Goal: Task Accomplishment & Management: Complete application form

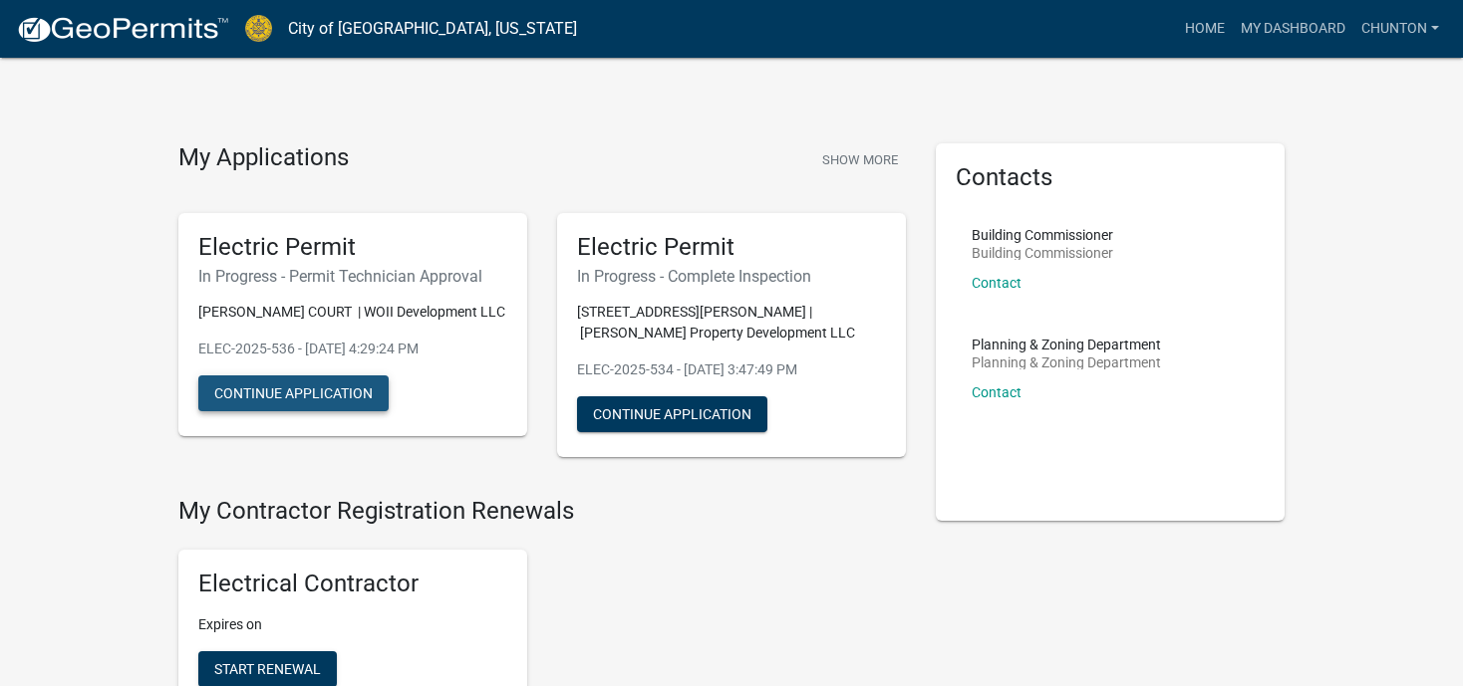
click at [285, 396] on button "Continue Application" at bounding box center [293, 394] width 190 height 36
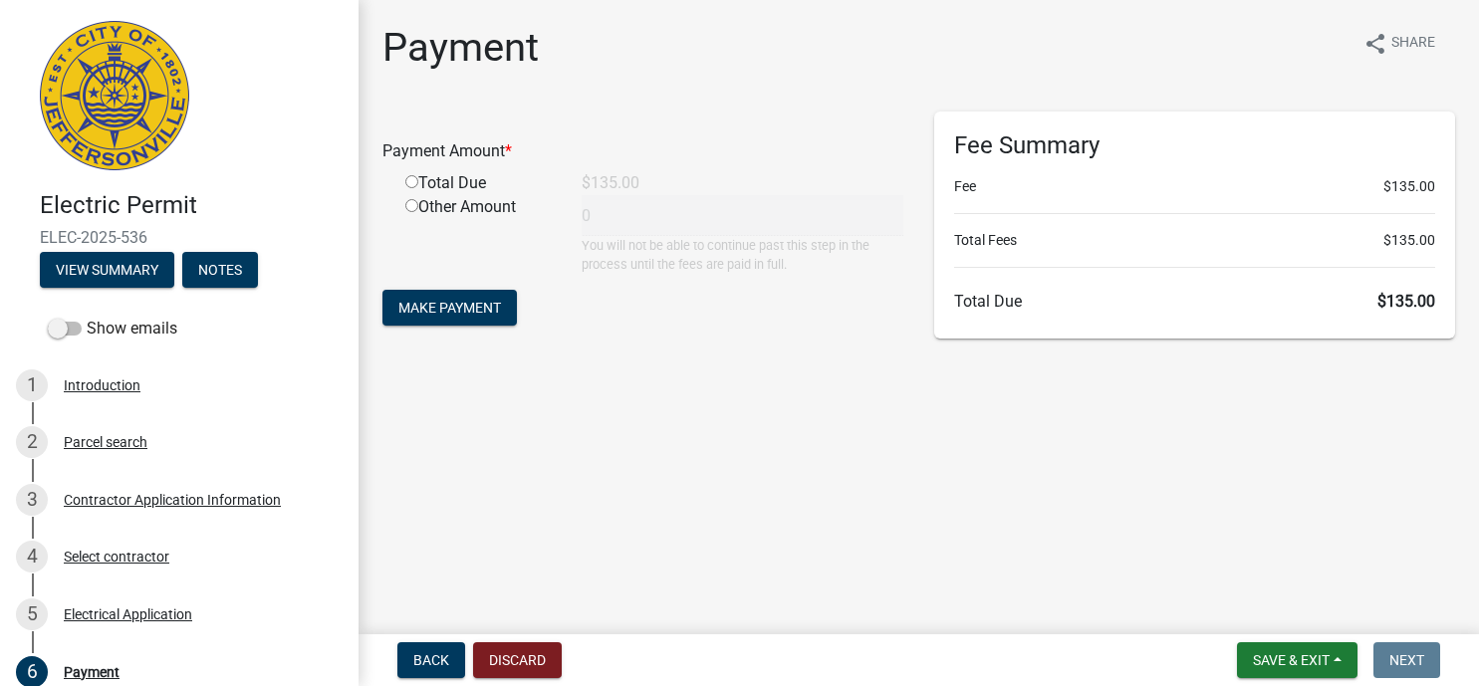
click at [408, 188] on input "radio" at bounding box center [411, 181] width 13 height 13
radio input "true"
type input "135"
click at [423, 305] on span "Make Payment" at bounding box center [450, 308] width 103 height 16
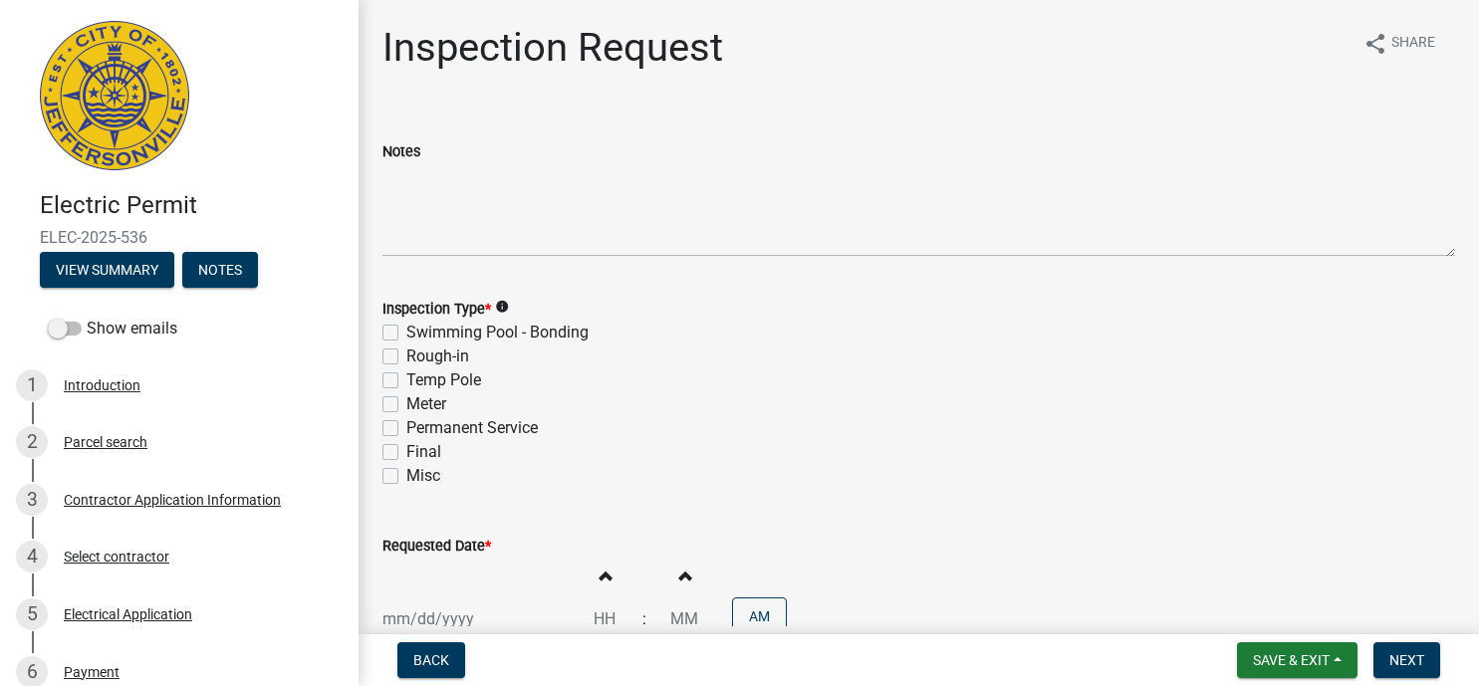
click at [406, 379] on label "Temp Pole" at bounding box center [443, 381] width 75 height 24
click at [406, 379] on input "Temp Pole" at bounding box center [412, 375] width 13 height 13
checkbox input "true"
checkbox input "false"
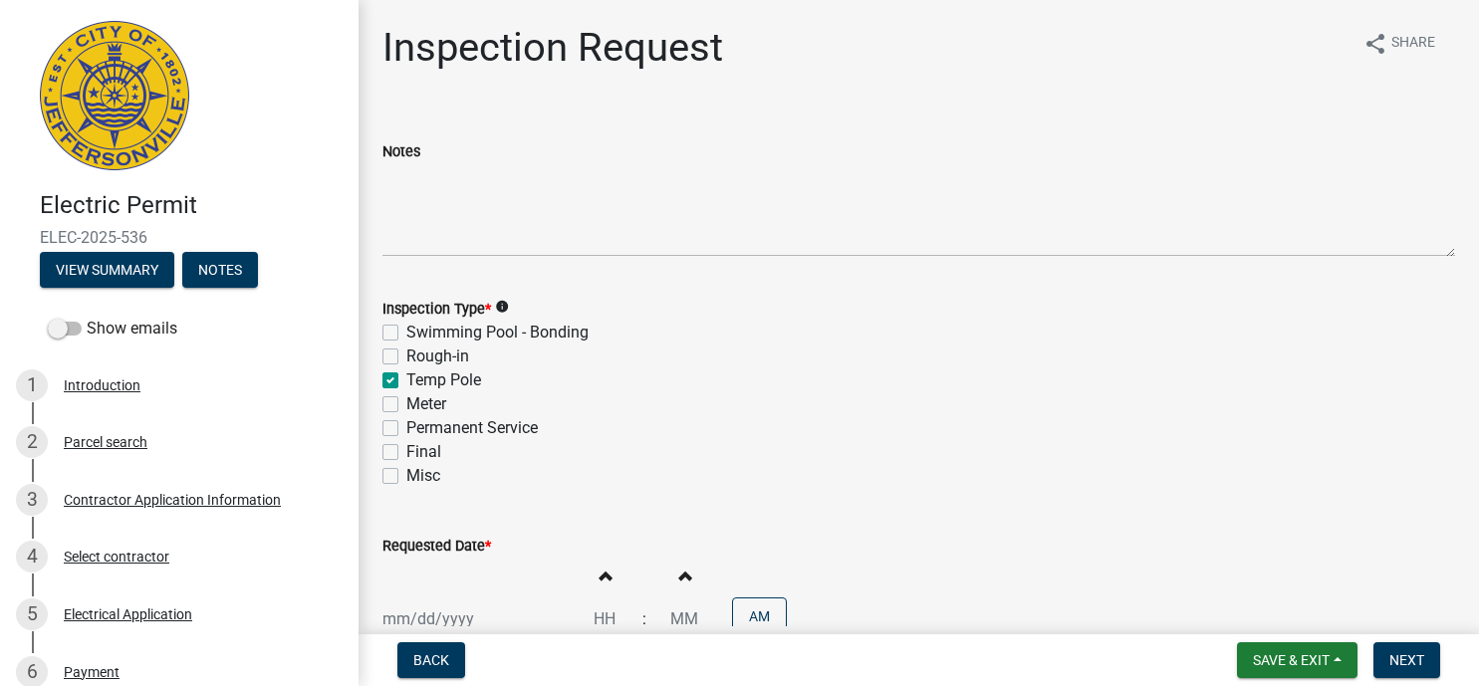
checkbox input "true"
checkbox input "false"
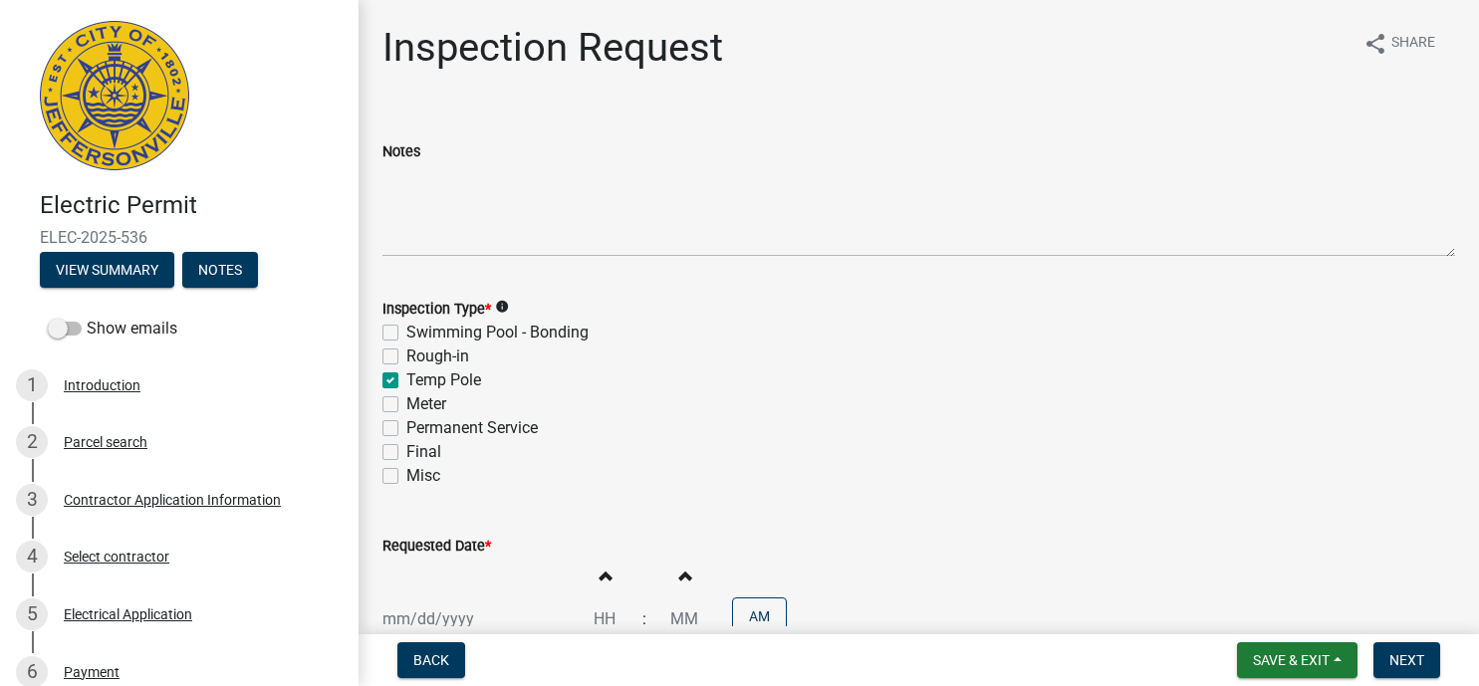
scroll to position [265, 0]
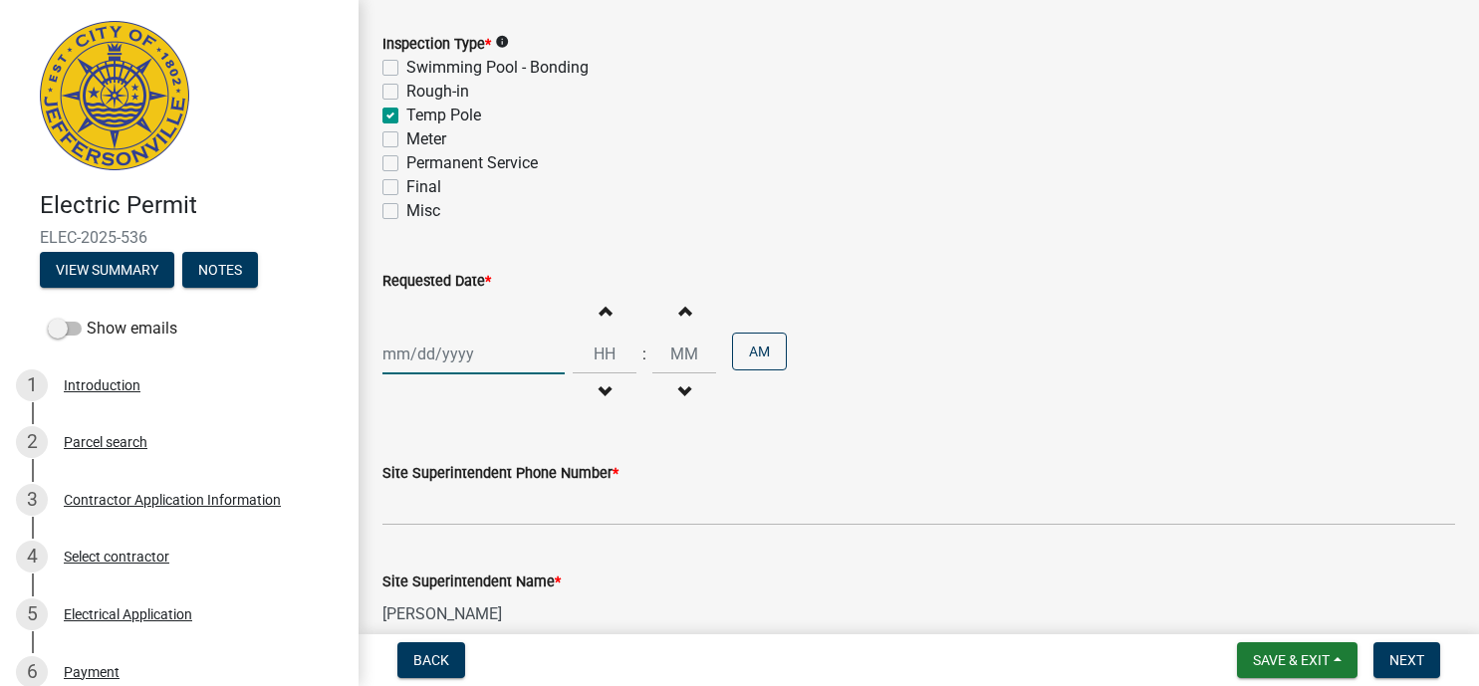
click at [415, 347] on input "Requested Date *" at bounding box center [474, 354] width 182 height 41
select select "10"
select select "2025"
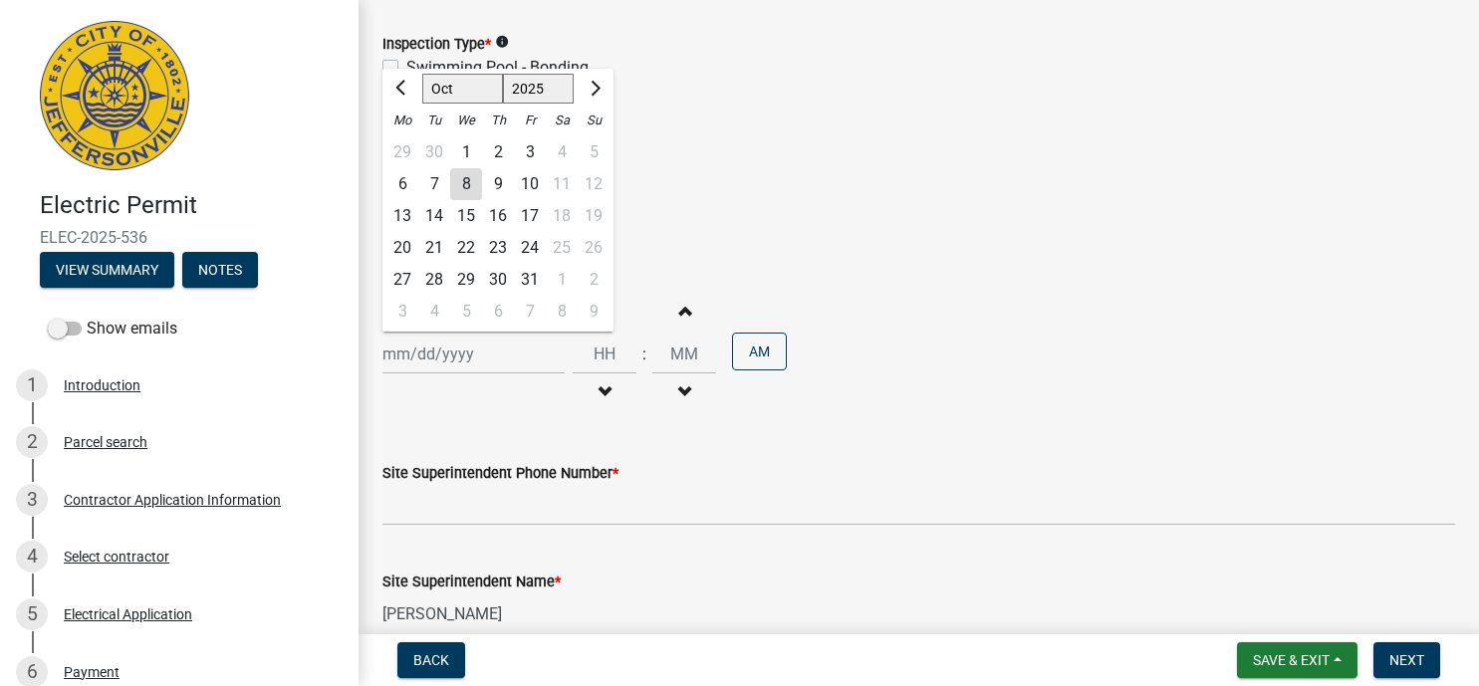
click at [497, 182] on div "9" at bounding box center [498, 184] width 32 height 32
type input "10/09/2025"
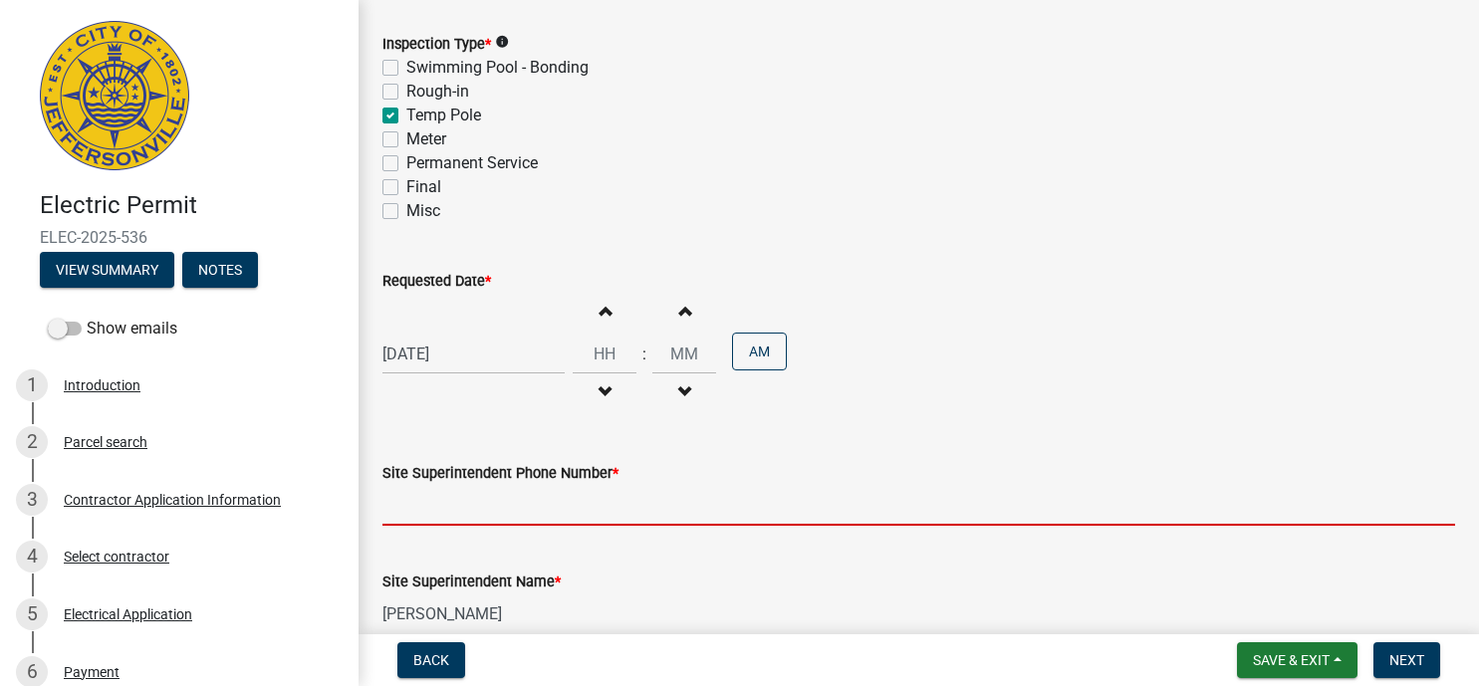
click at [423, 512] on input "Site Superintendent Phone Number *" at bounding box center [919, 505] width 1073 height 41
click at [427, 504] on input "Site Superintendent Phone Number *" at bounding box center [919, 505] width 1073 height 41
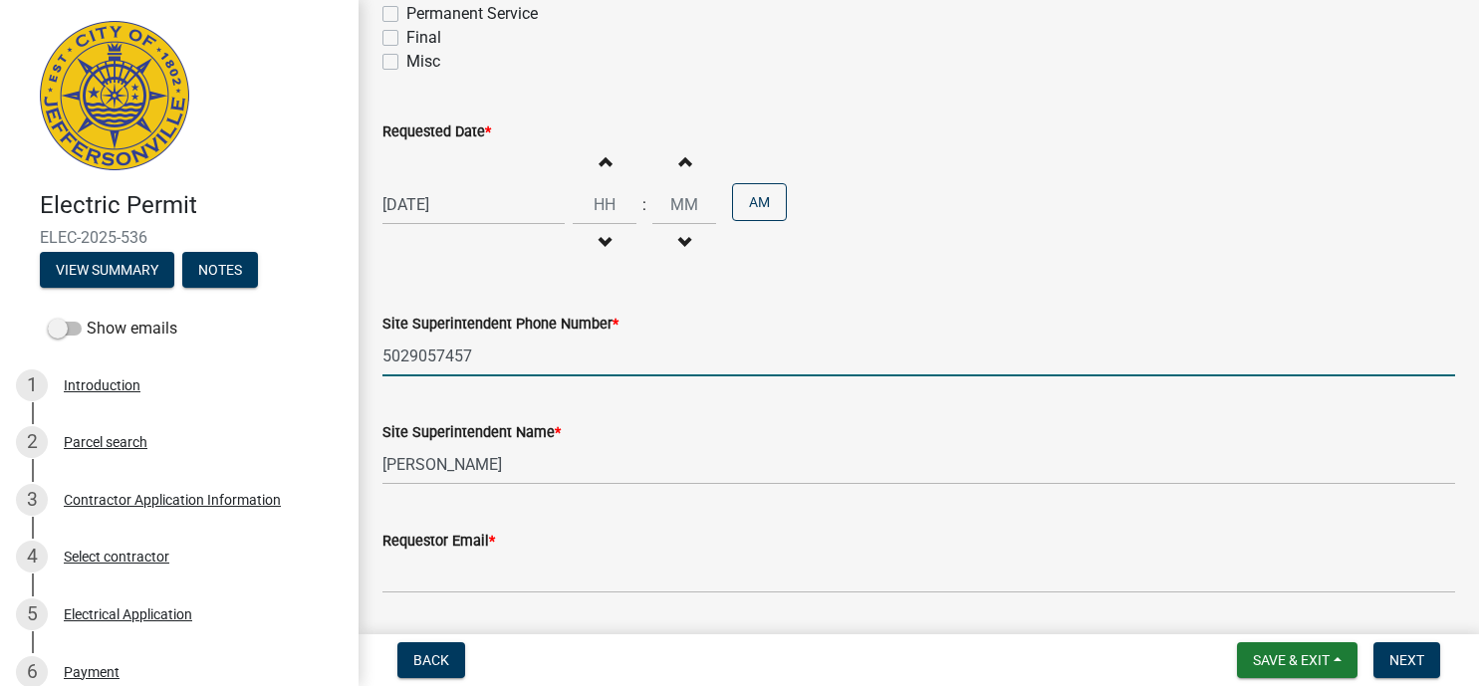
scroll to position [475, 0]
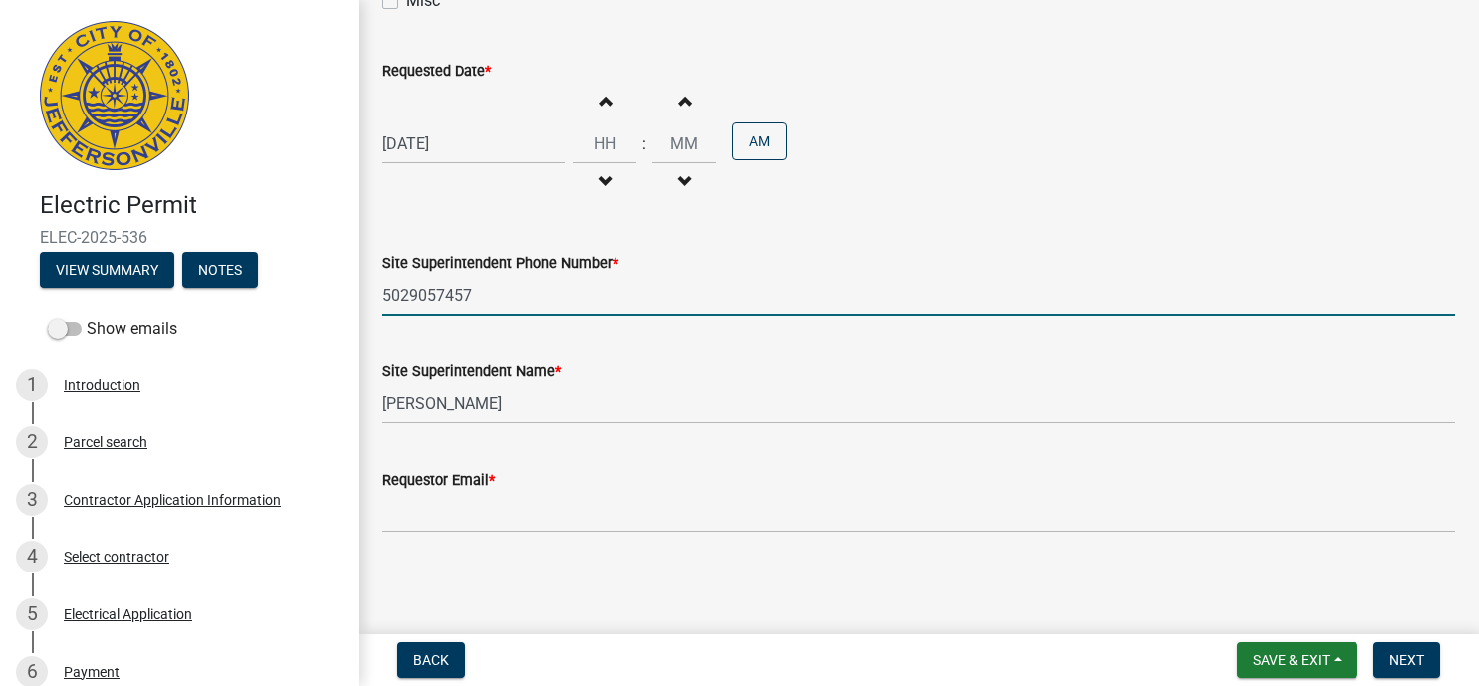
type input "5029057457"
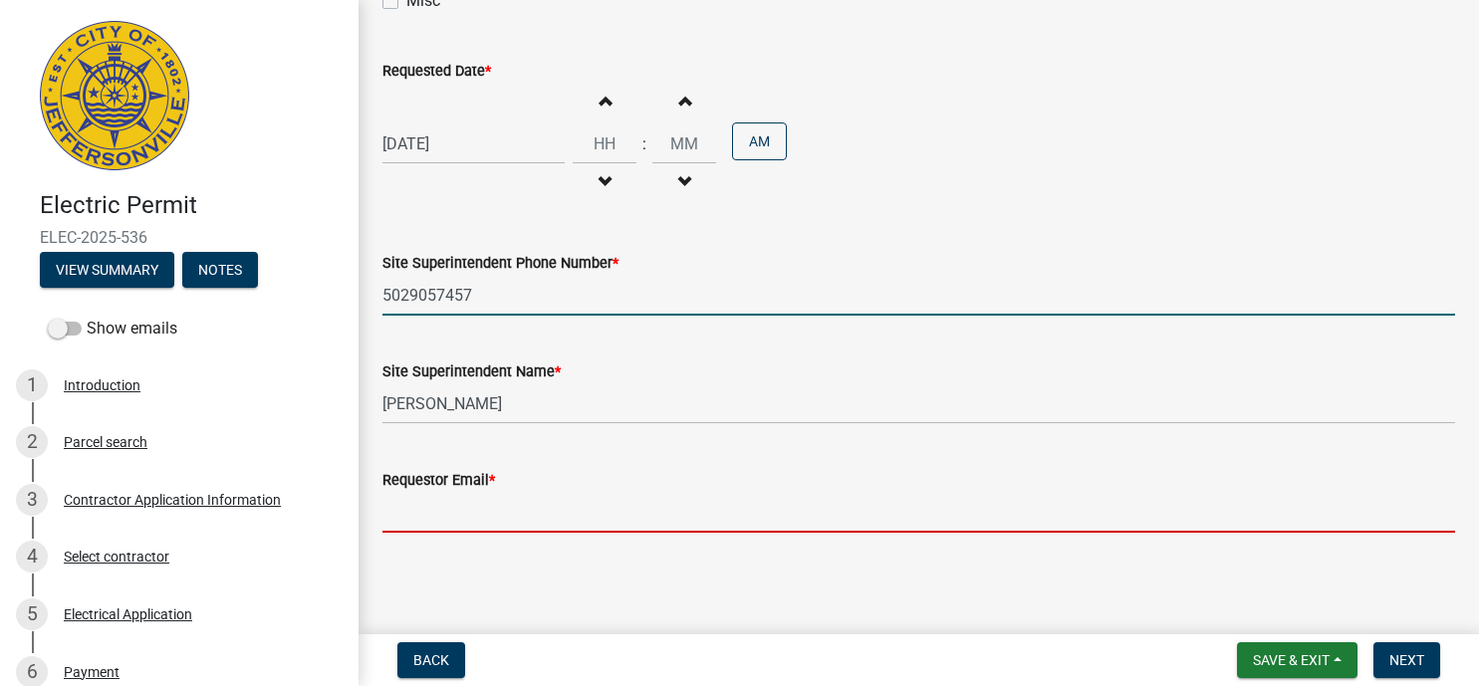
click at [474, 509] on input "Requestor Email *" at bounding box center [919, 512] width 1073 height 41
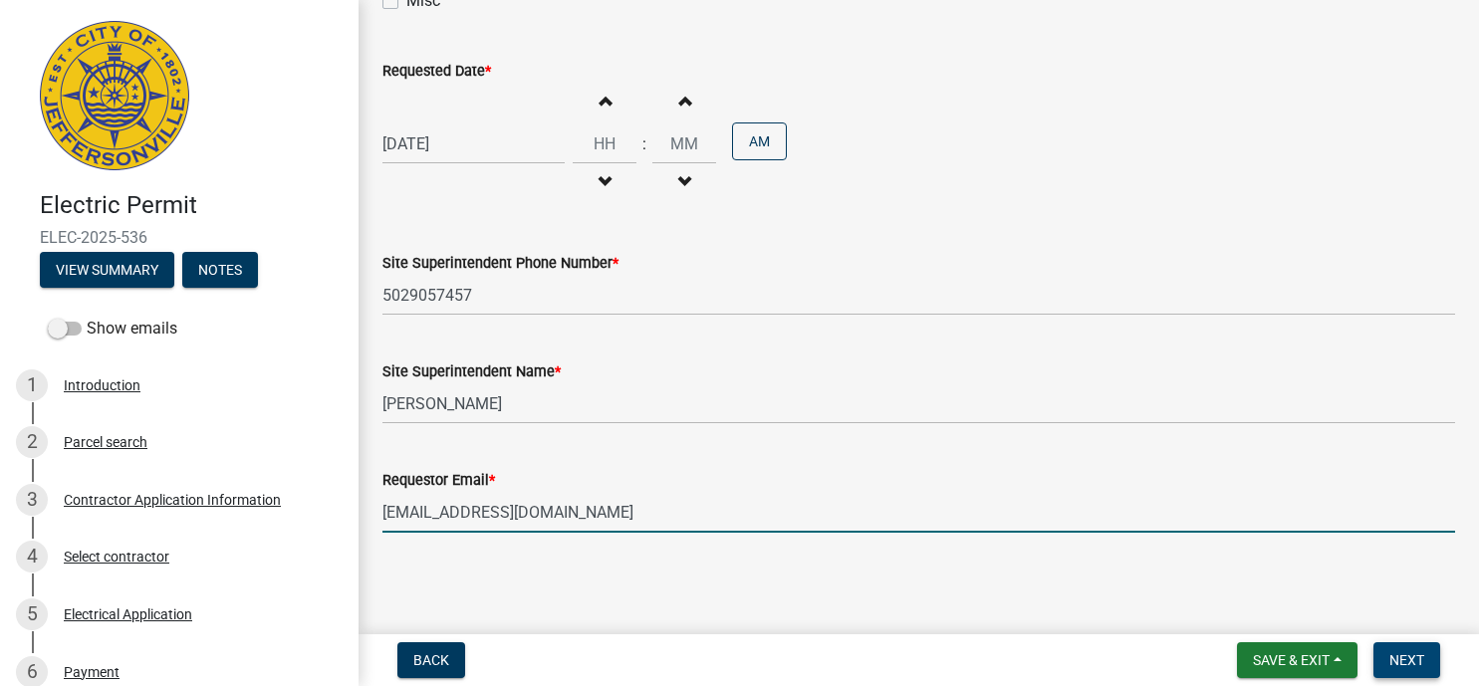
type input "idealelectric11@aol.com"
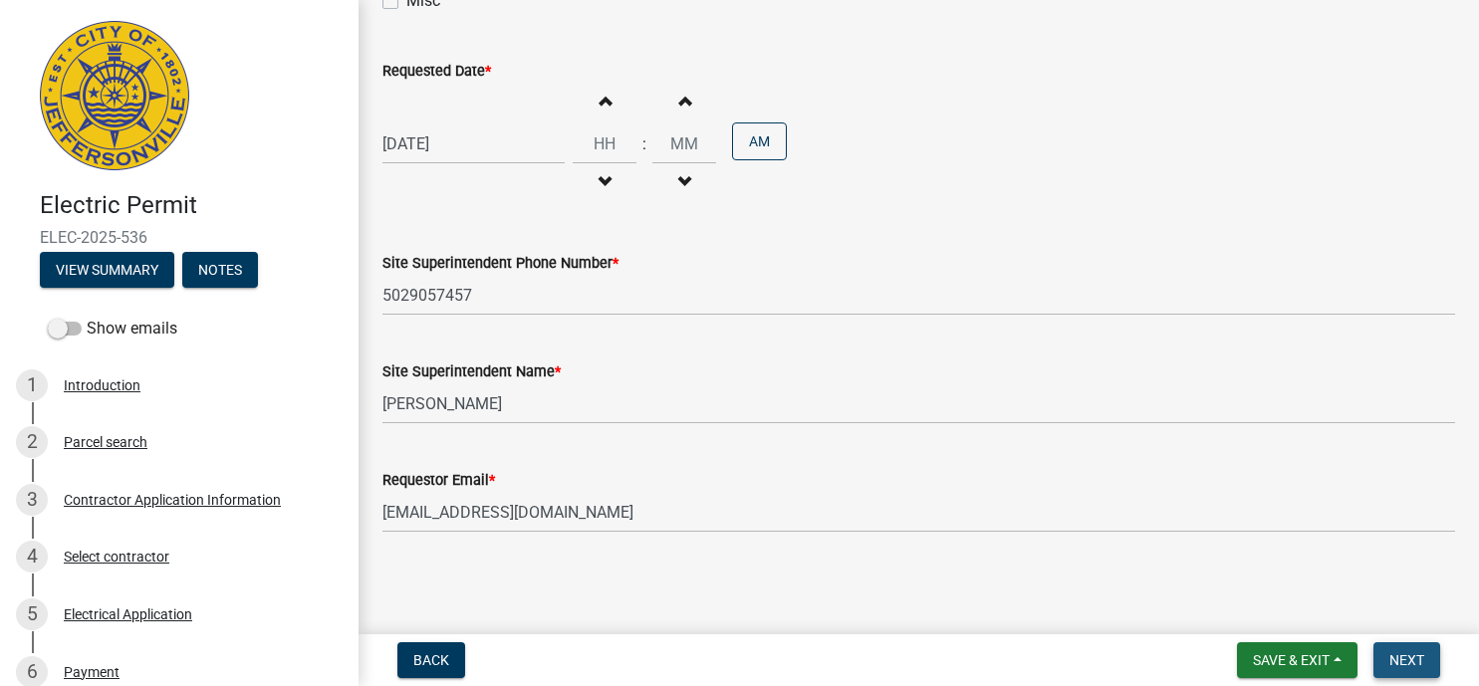
click at [1395, 659] on span "Next" at bounding box center [1407, 661] width 35 height 16
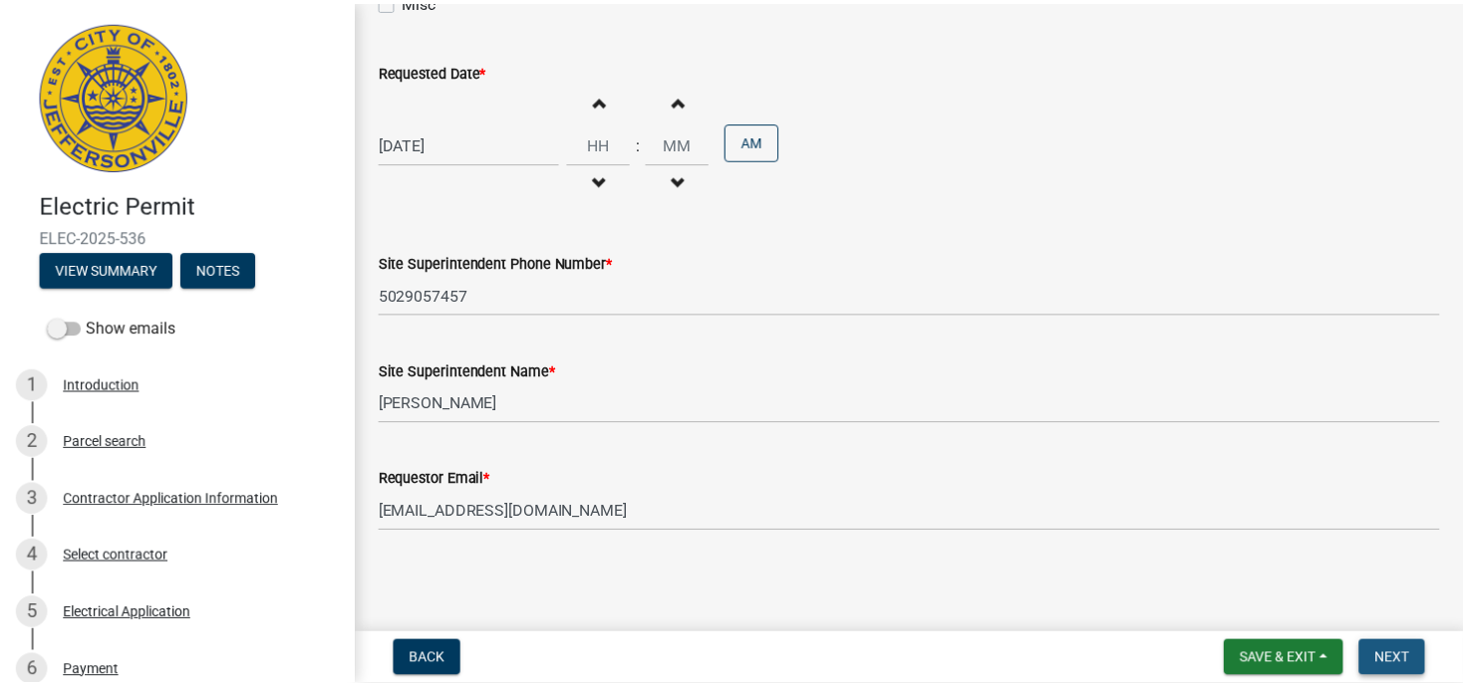
scroll to position [0, 0]
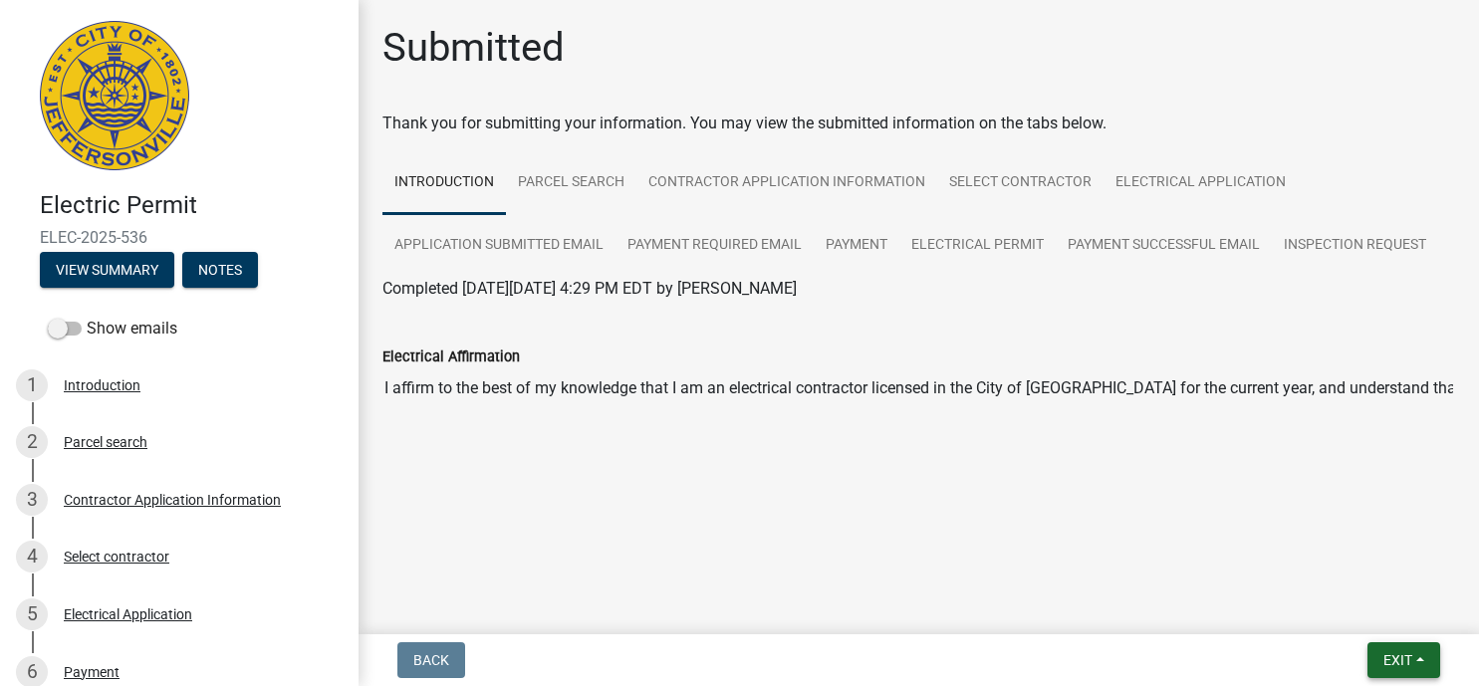
click at [1425, 664] on button "Exit" at bounding box center [1404, 661] width 73 height 36
click at [1352, 608] on button "Save & Exit" at bounding box center [1360, 609] width 159 height 48
